Goal: Task Accomplishment & Management: Manage account settings

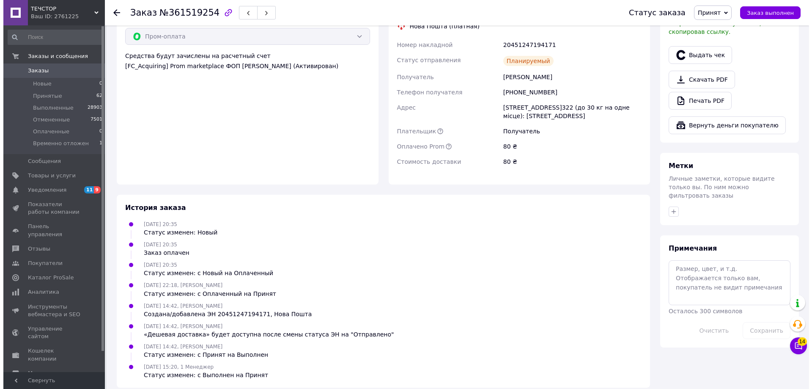
scroll to position [94, 0]
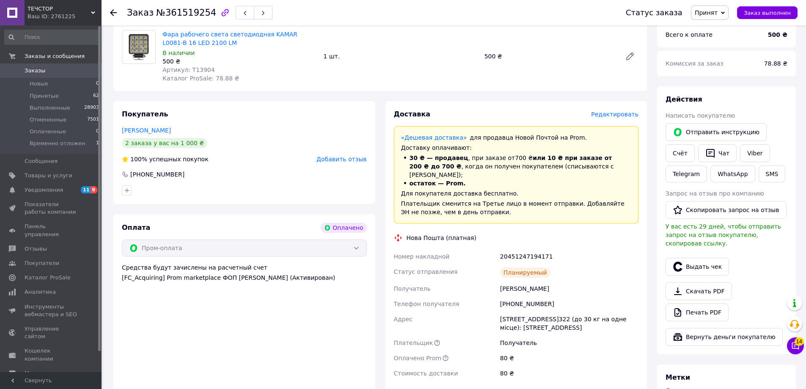
click at [627, 117] on span "Редактировать" at bounding box center [614, 114] width 47 height 7
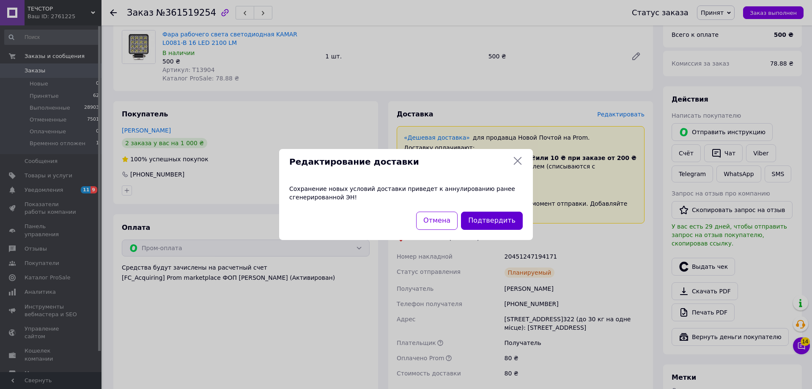
click at [505, 218] on button "Подтвердить" at bounding box center [492, 221] width 62 height 18
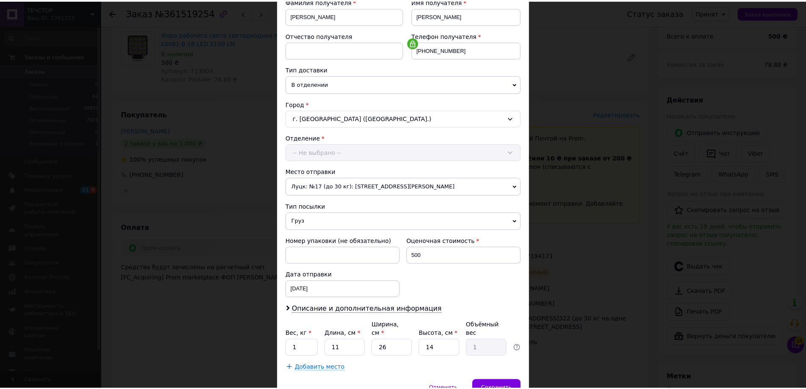
scroll to position [173, 0]
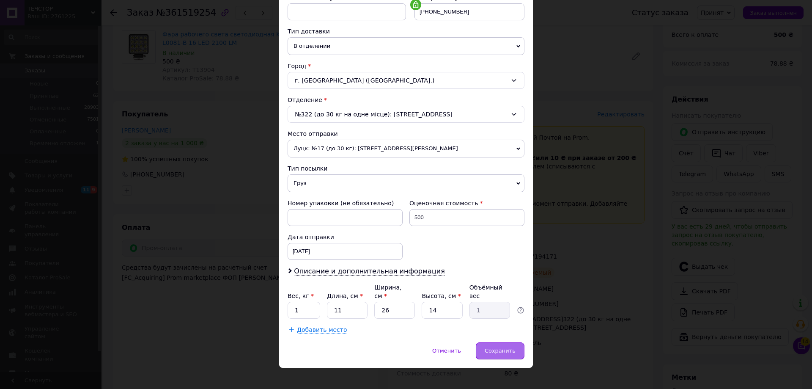
click at [493, 348] on div "Сохранить" at bounding box center [500, 350] width 49 height 17
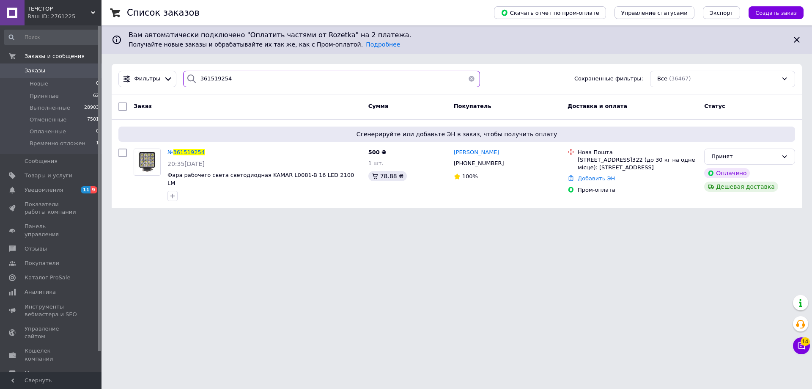
click at [228, 82] on input "361519254" at bounding box center [331, 79] width 297 height 17
paste input "488281"
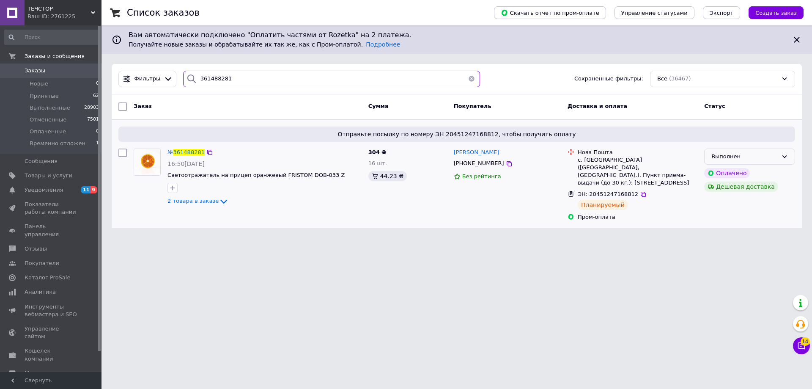
type input "361488281"
click at [755, 156] on div "Выполнен" at bounding box center [745, 156] width 66 height 9
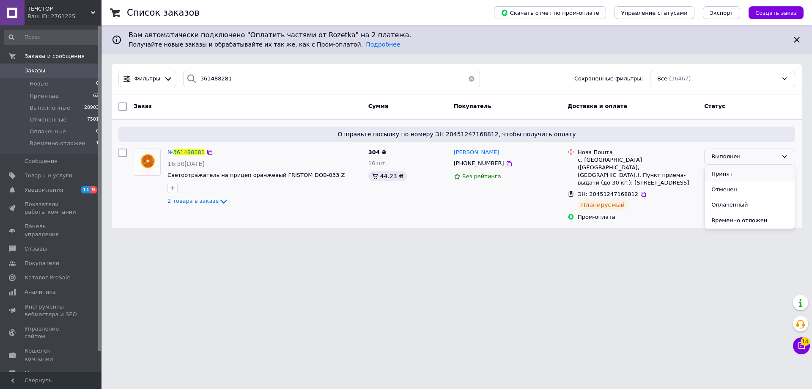
click at [732, 176] on li "Принят" at bounding box center [750, 174] width 90 height 16
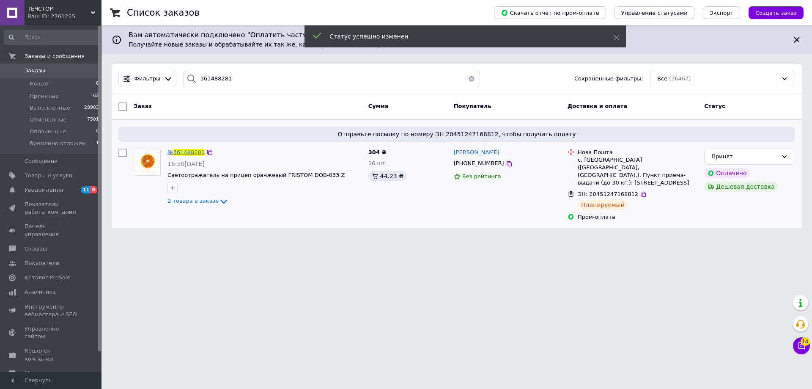
click at [190, 152] on span "361488281" at bounding box center [188, 152] width 31 height 6
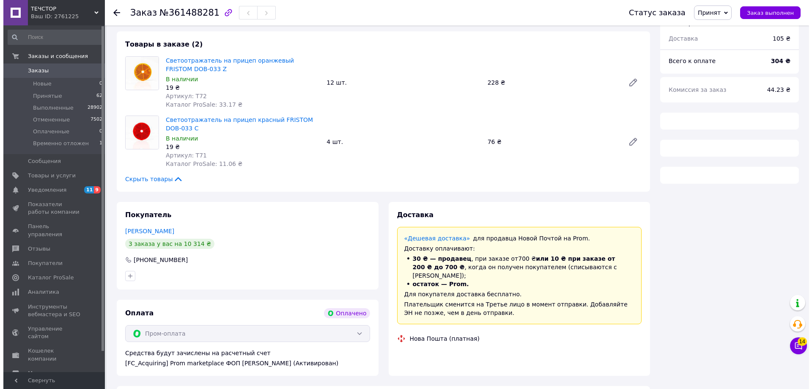
scroll to position [69, 0]
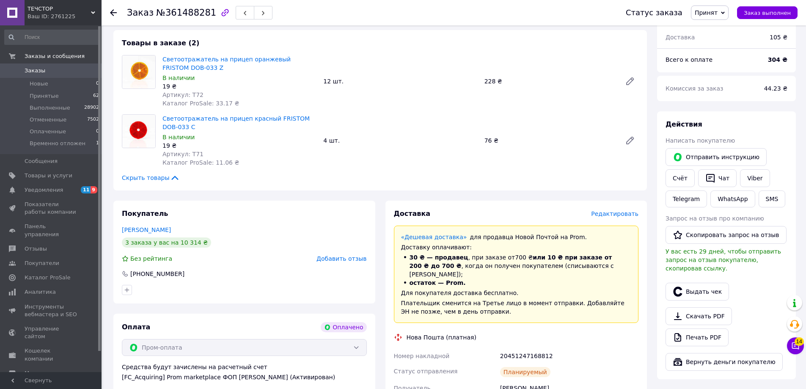
click at [637, 215] on span "Редактировать" at bounding box center [614, 213] width 47 height 7
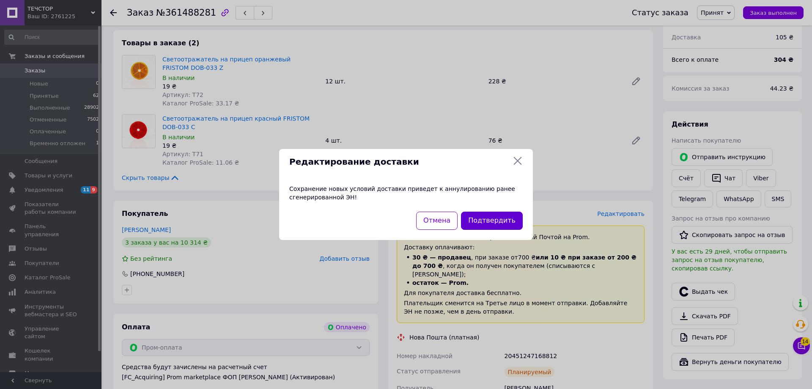
click at [516, 216] on button "Подтвердить" at bounding box center [492, 221] width 62 height 18
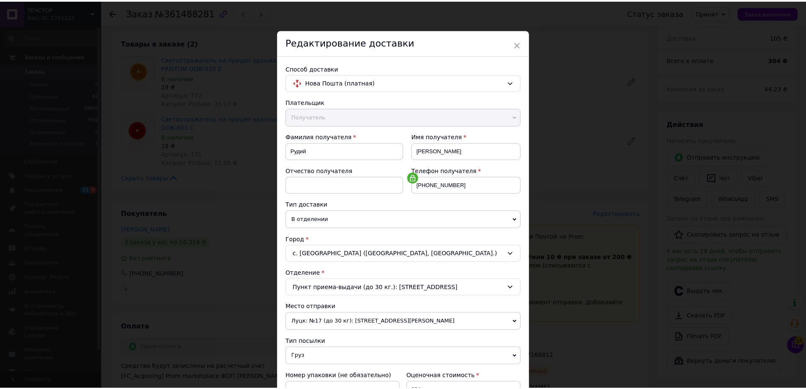
scroll to position [173, 0]
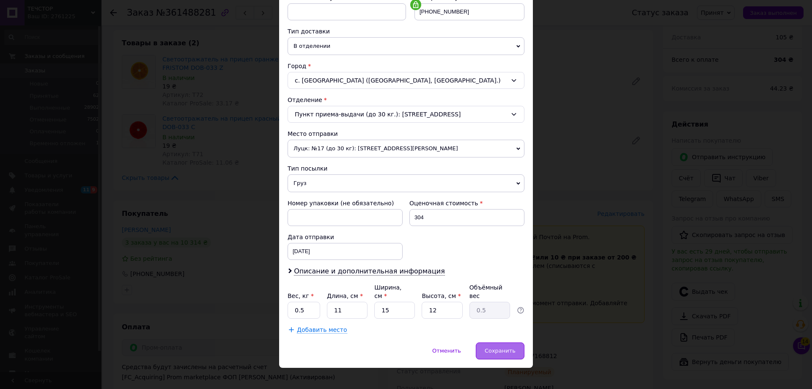
click at [491, 347] on span "Сохранить" at bounding box center [500, 350] width 31 height 6
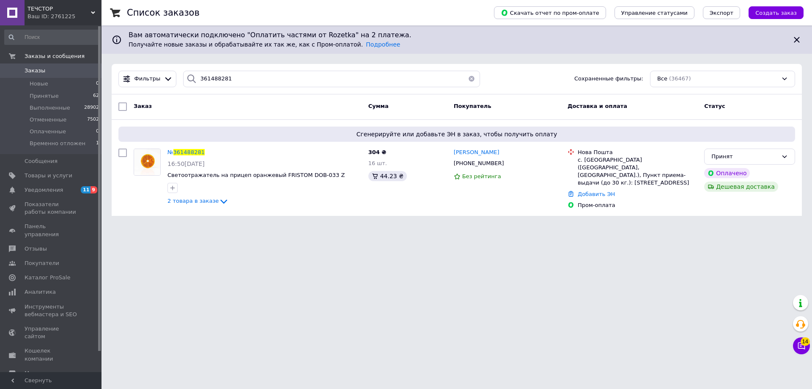
click at [221, 91] on div "Фильтры 361488281 Сохраненные фильтры: Все (36467)" at bounding box center [457, 79] width 690 height 30
click at [227, 79] on input "361488281" at bounding box center [331, 79] width 297 height 17
paste input "519254"
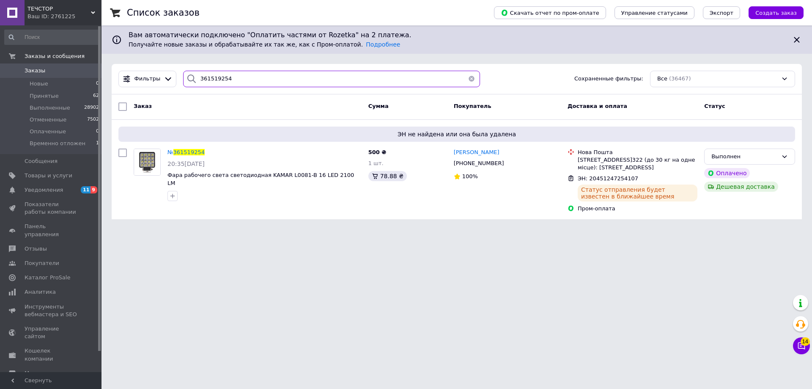
paste input "631763"
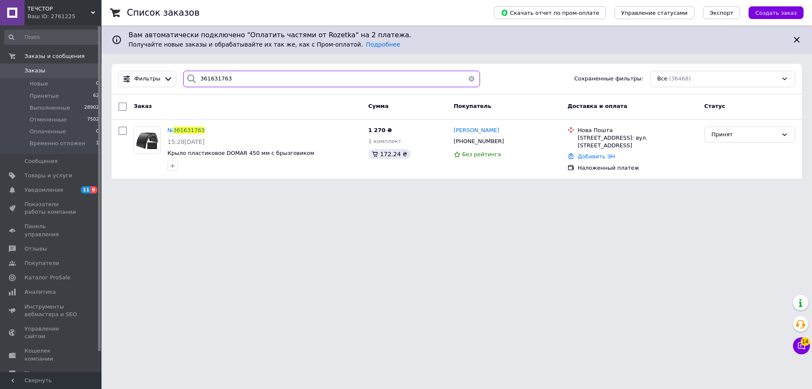
type input "361631763"
